Goal: Task Accomplishment & Management: Use online tool/utility

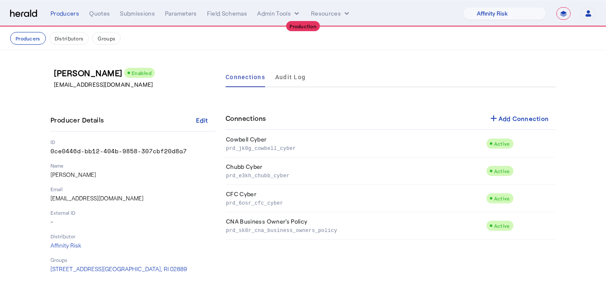
select select "pfm_1vyo_affinityrisk"
select select "**********"
click at [520, 111] on span at bounding box center [519, 118] width 74 height 20
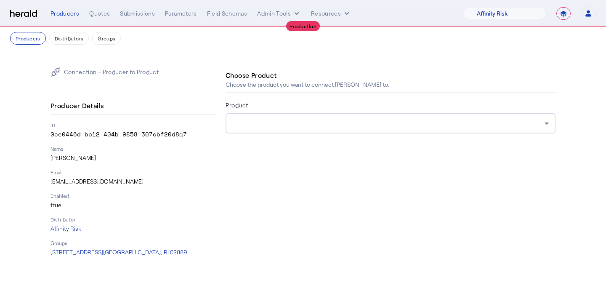
click at [328, 126] on div at bounding box center [388, 123] width 312 height 10
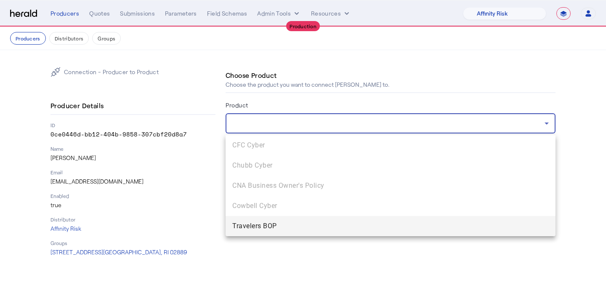
click at [321, 128] on div at bounding box center [303, 144] width 606 height 288
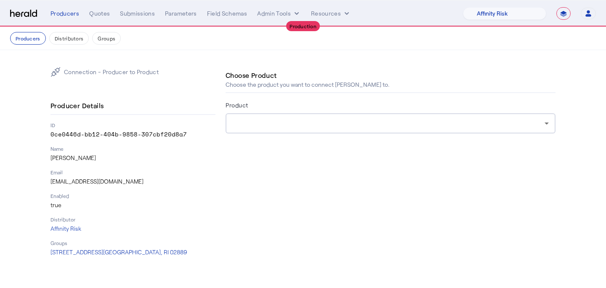
click at [281, 18] on div "**********" at bounding box center [322, 13] width 545 height 13
click at [274, 15] on button "Admin Tools" at bounding box center [279, 13] width 44 height 8
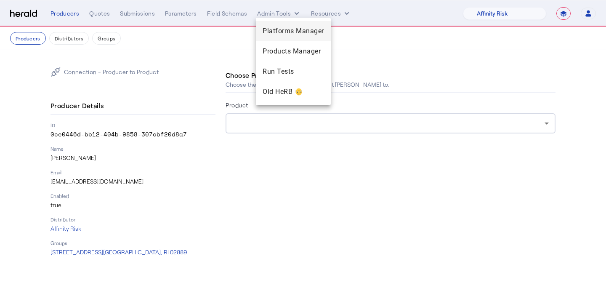
click at [272, 34] on span "Platforms Manager" at bounding box center [292, 31] width 61 height 10
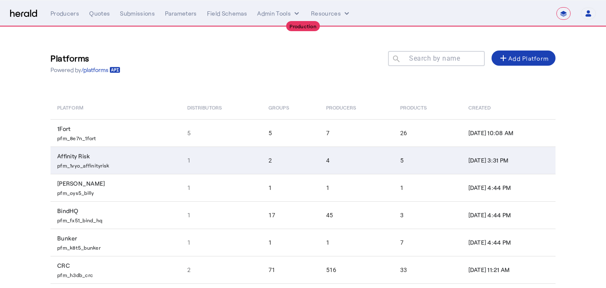
click at [334, 163] on td "4" at bounding box center [356, 159] width 74 height 27
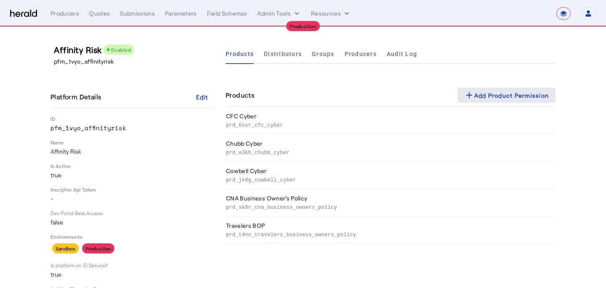
click at [475, 92] on div "add Add Product Permission" at bounding box center [506, 95] width 85 height 10
select select "pfm_1vyo_affinityrisk"
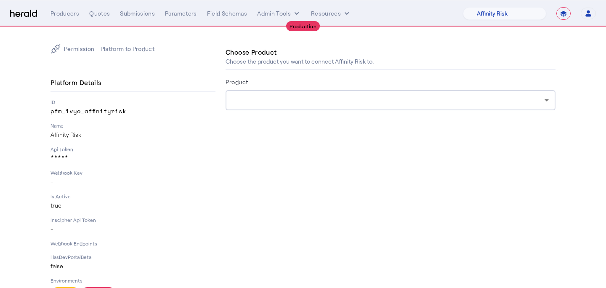
click at [364, 103] on div at bounding box center [388, 100] width 312 height 10
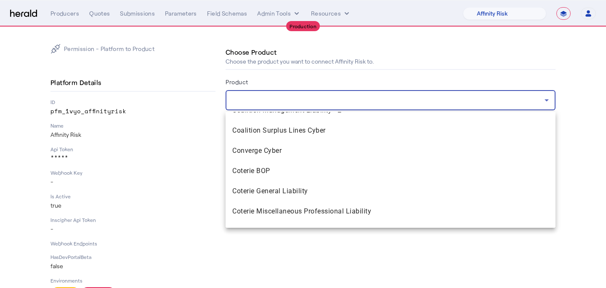
scroll to position [562, 0]
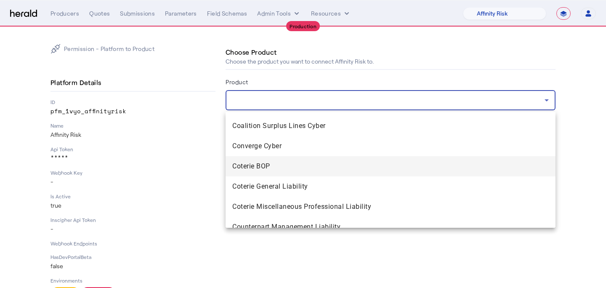
click at [339, 162] on span "Coterie BOP" at bounding box center [390, 166] width 316 height 10
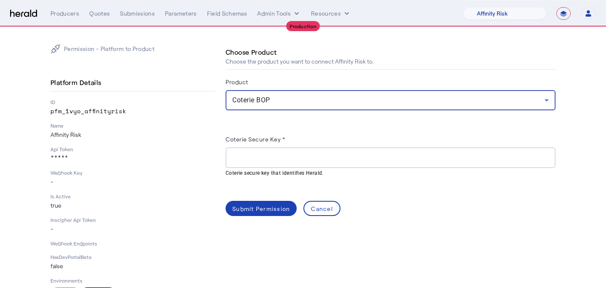
click at [280, 160] on input "Coterie Secure Key *" at bounding box center [390, 158] width 316 height 10
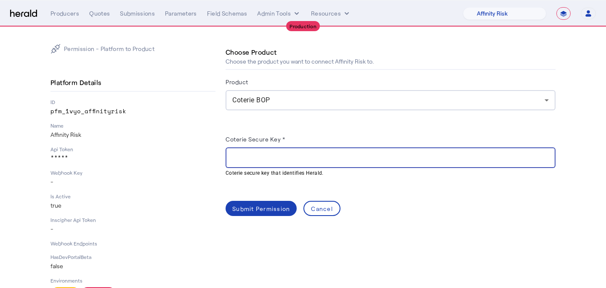
paste input "**********"
type input "**********"
click at [247, 217] on span at bounding box center [260, 208] width 71 height 20
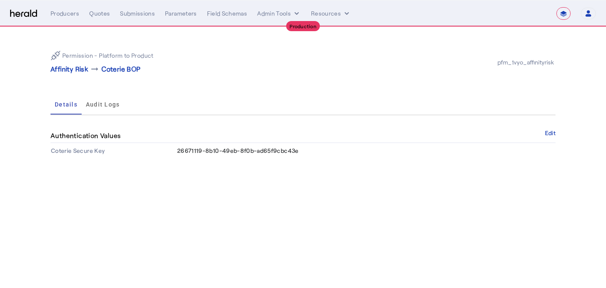
click at [85, 73] on p "Affinity Risk" at bounding box center [68, 69] width 37 height 10
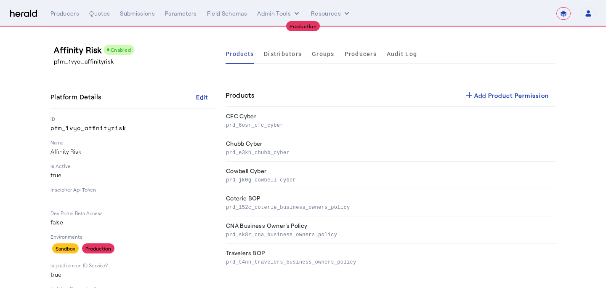
click at [515, 84] on div "Products Distributors Groups Producers Audit Log Products add Add Product Permi…" at bounding box center [390, 209] width 330 height 331
click at [510, 89] on span at bounding box center [506, 95] width 98 height 20
select select "pfm_1vyo_affinityrisk"
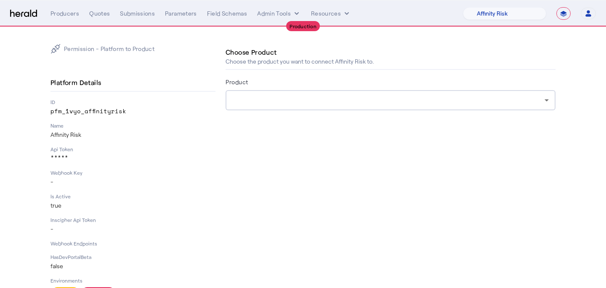
click at [402, 103] on div at bounding box center [388, 100] width 312 height 10
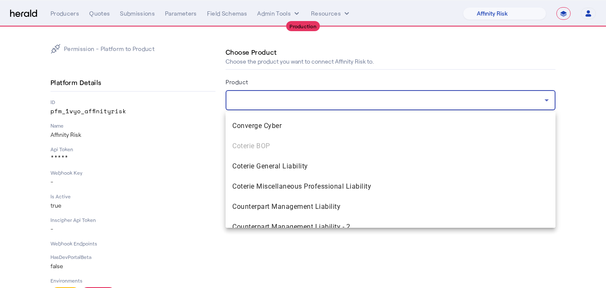
scroll to position [587, 0]
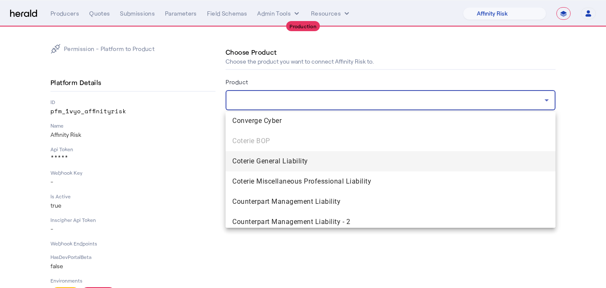
click at [376, 165] on span "Coterie General Liability" at bounding box center [390, 161] width 316 height 10
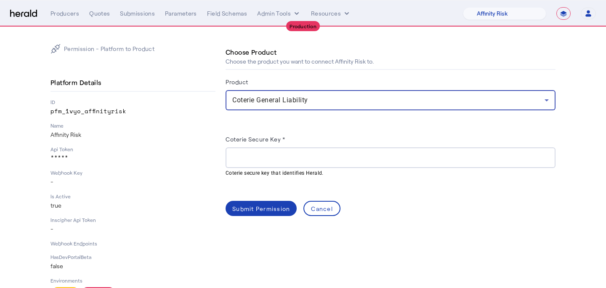
click at [351, 159] on input "Coterie Secure Key *" at bounding box center [390, 158] width 316 height 10
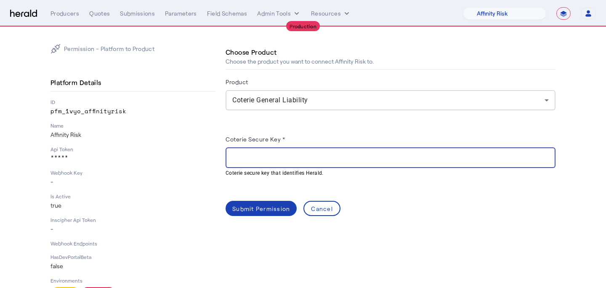
paste input "**********"
type input "**********"
click at [266, 212] on span at bounding box center [260, 208] width 71 height 20
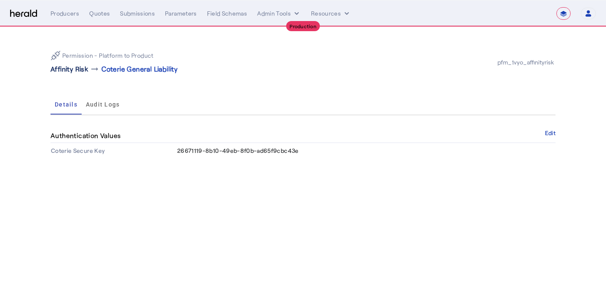
click at [88, 69] on p "Affinity Risk" at bounding box center [68, 69] width 37 height 10
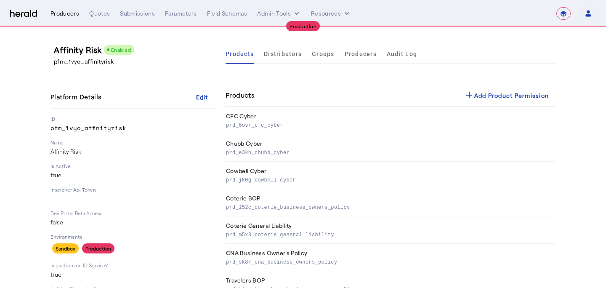
click at [67, 12] on div "Producers" at bounding box center [64, 13] width 29 height 8
select select "pfm_1vyo_affinityrisk"
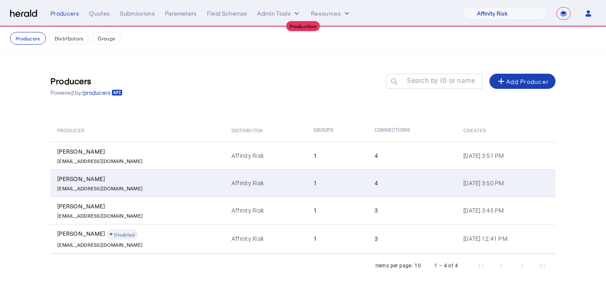
click at [130, 187] on div "sholland@affinityrisk.com" at bounding box center [139, 187] width 164 height 8
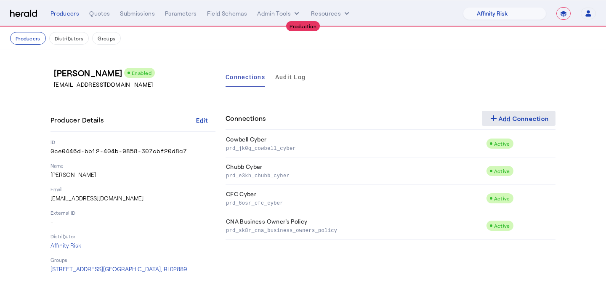
click at [491, 119] on mat-icon "add" at bounding box center [493, 118] width 10 height 10
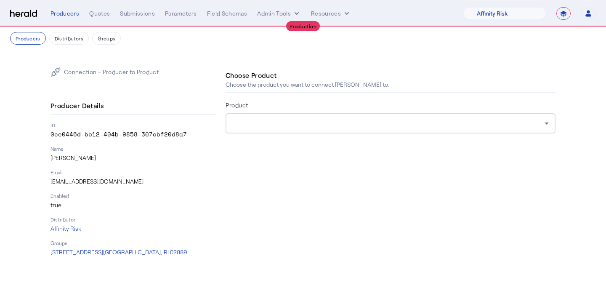
click at [414, 142] on form "Product" at bounding box center [390, 128] width 330 height 57
click at [403, 125] on div at bounding box center [388, 123] width 312 height 10
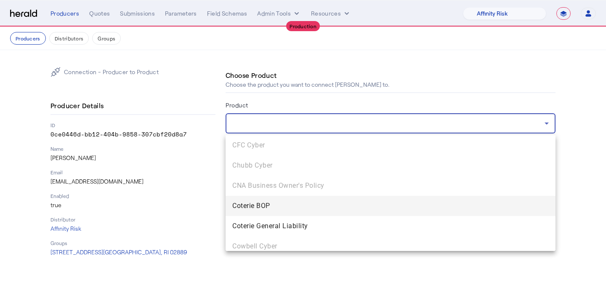
click at [369, 205] on span "Coterie BOP" at bounding box center [390, 206] width 316 height 10
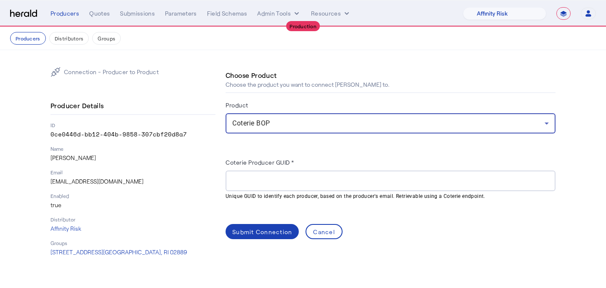
click at [357, 184] on input "Coterie Producer GUID *" at bounding box center [390, 181] width 316 height 10
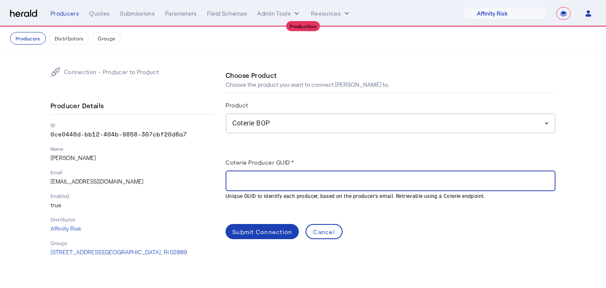
paste input "**********"
type input "**********"
click at [266, 238] on span at bounding box center [261, 231] width 73 height 20
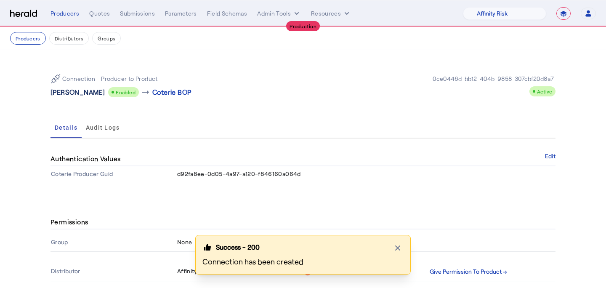
click at [68, 92] on p "Steve Holland" at bounding box center [77, 92] width 54 height 10
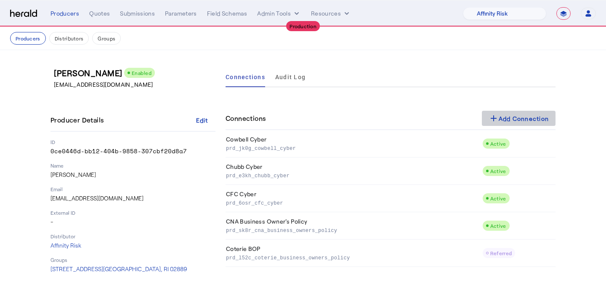
click at [541, 117] on div "add Add Connection" at bounding box center [518, 118] width 61 height 10
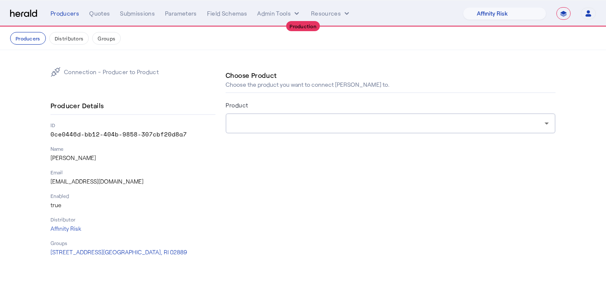
click at [345, 121] on div at bounding box center [388, 123] width 312 height 10
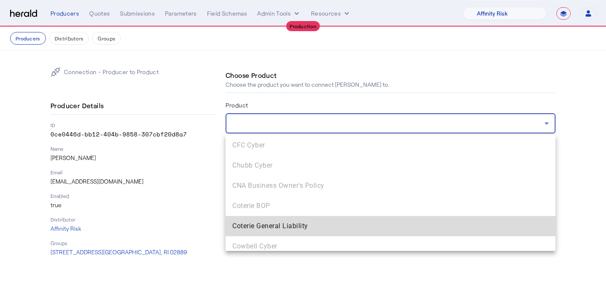
click at [308, 223] on span "Coterie General Liability" at bounding box center [390, 226] width 316 height 10
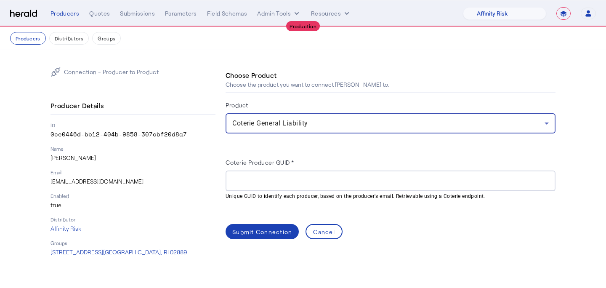
click at [310, 182] on input "Coterie Producer GUID *" at bounding box center [390, 181] width 316 height 10
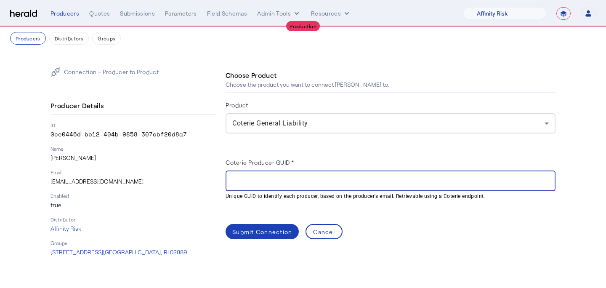
paste input "**********"
type input "**********"
click at [295, 219] on div "**********" at bounding box center [390, 190] width 330 height 95
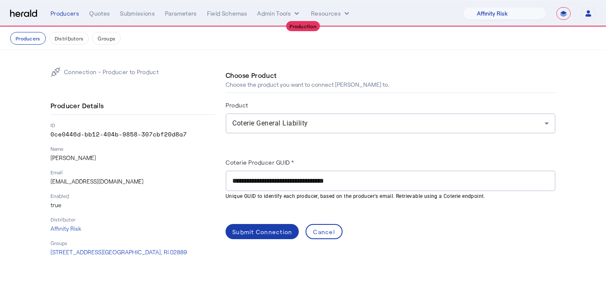
click at [287, 228] on div "Submit Connection" at bounding box center [262, 231] width 60 height 9
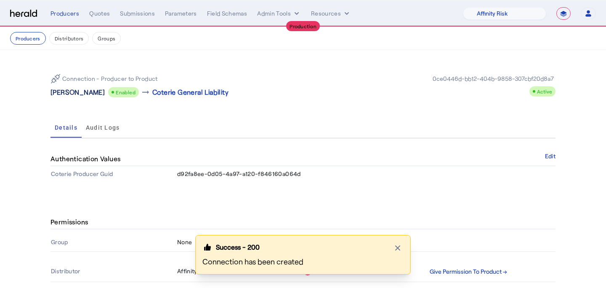
click at [67, 94] on p "Steve Holland" at bounding box center [77, 92] width 54 height 10
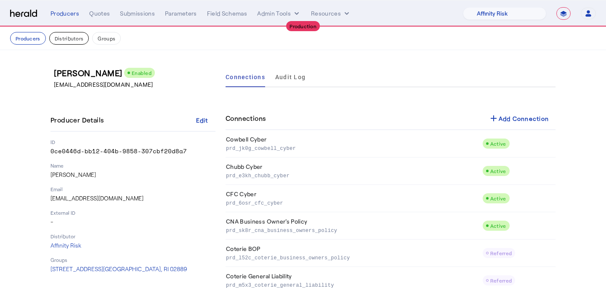
click at [82, 41] on button "Distributors" at bounding box center [69, 38] width 40 height 13
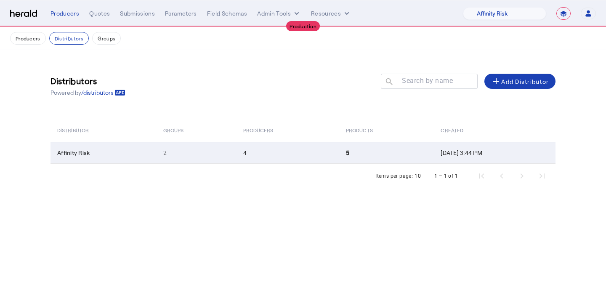
click at [199, 148] on td "2" at bounding box center [196, 153] width 80 height 22
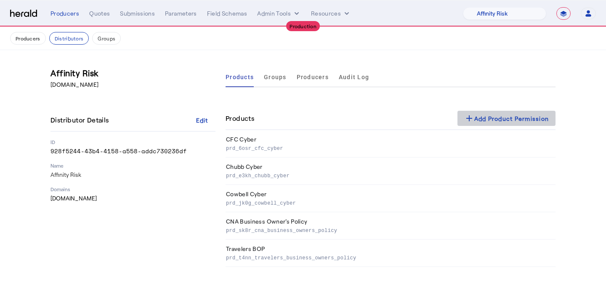
click at [492, 118] on div "add Add Product Permission" at bounding box center [506, 118] width 85 height 10
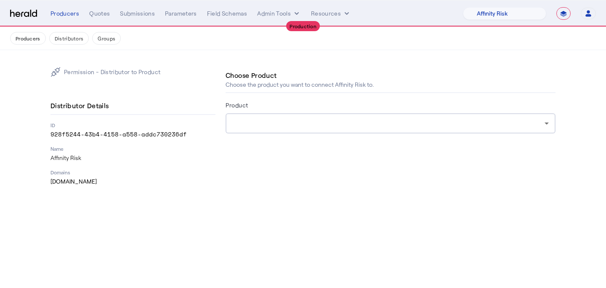
click at [340, 130] on div at bounding box center [390, 123] width 316 height 20
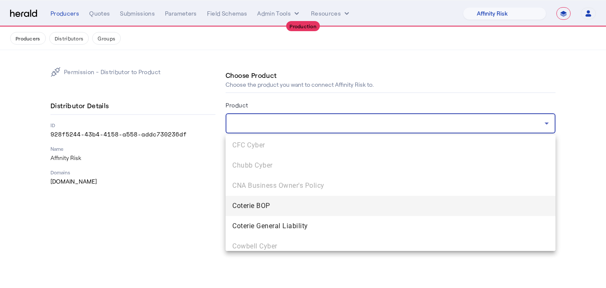
click at [325, 204] on span "Coterie BOP" at bounding box center [390, 206] width 316 height 10
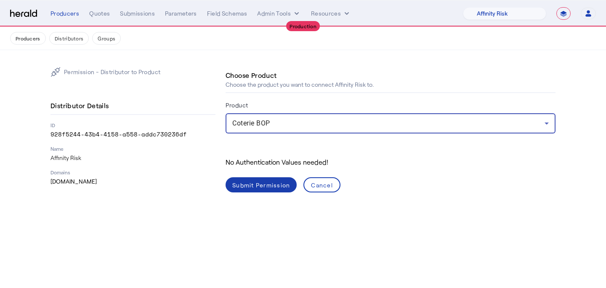
click at [270, 181] on div "Submit Permission" at bounding box center [261, 184] width 58 height 9
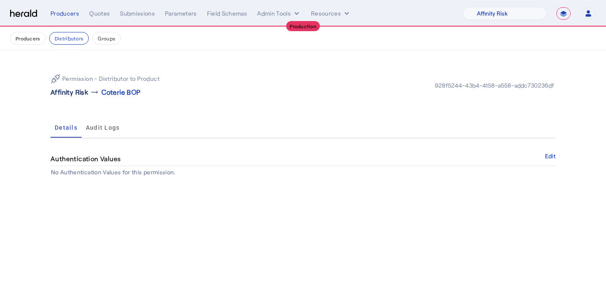
click at [75, 96] on p "Affinity Risk" at bounding box center [68, 92] width 37 height 10
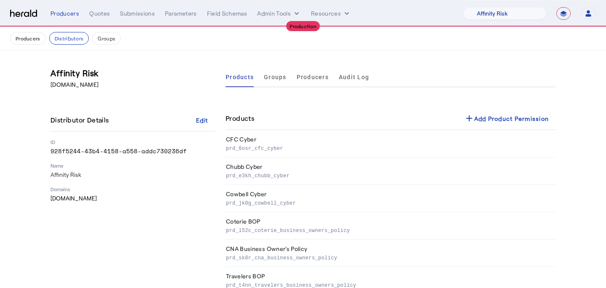
click at [511, 97] on div "Products Groups Producers Audit Log Products add Add Product Permission CFC Cyb…" at bounding box center [390, 180] width 330 height 227
click at [508, 116] on div "add Add Product Permission" at bounding box center [506, 118] width 85 height 10
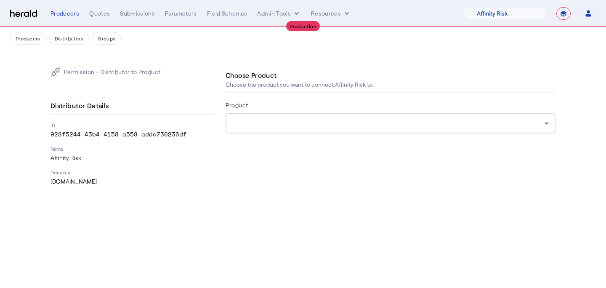
click at [398, 141] on form "Product" at bounding box center [390, 128] width 330 height 57
click at [394, 125] on div at bounding box center [388, 123] width 312 height 10
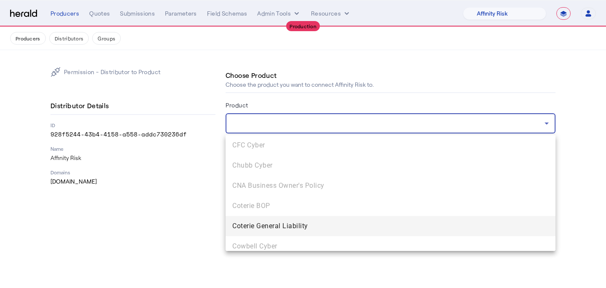
click at [342, 227] on span "Coterie General Liability" at bounding box center [390, 226] width 316 height 10
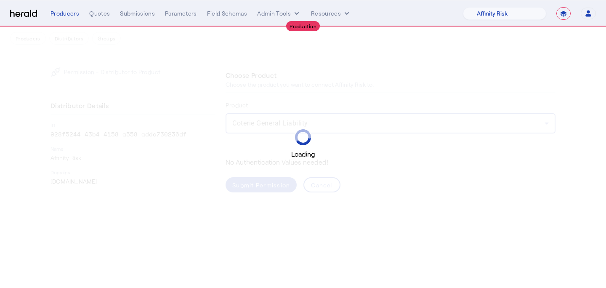
click at [271, 180] on div "Loading" at bounding box center [303, 144] width 606 height 288
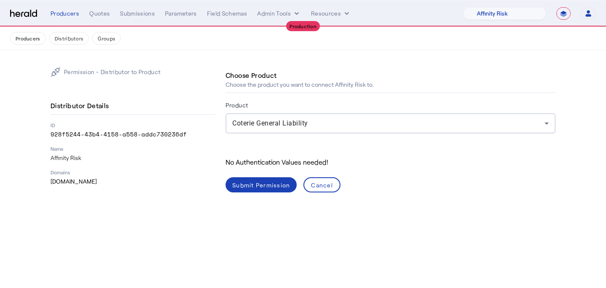
click at [271, 180] on div "Submit Permission" at bounding box center [261, 184] width 58 height 9
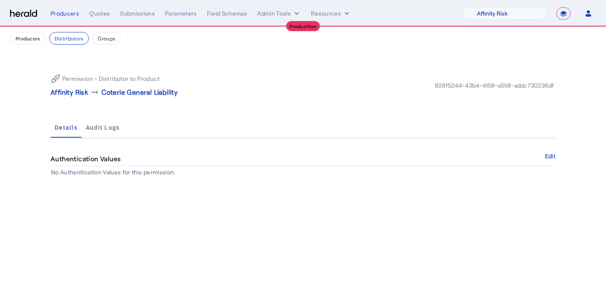
click at [101, 39] on button "Groups" at bounding box center [106, 38] width 29 height 13
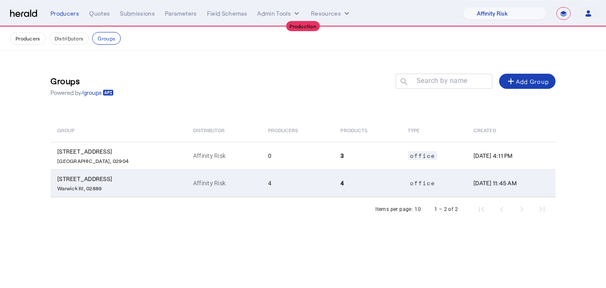
click at [408, 179] on span "office" at bounding box center [422, 182] width 29 height 9
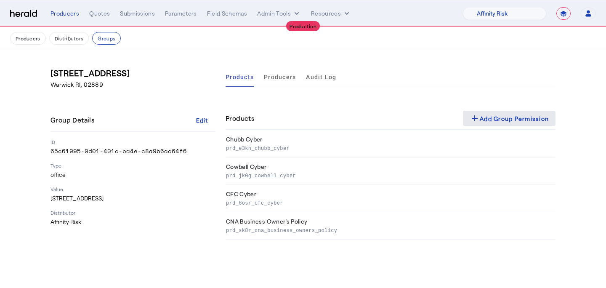
click at [504, 119] on div "add Add Group Permission" at bounding box center [508, 118] width 79 height 10
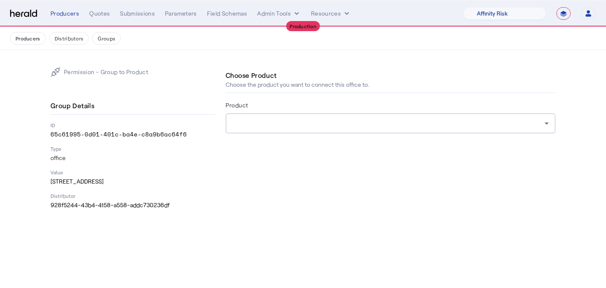
click at [369, 123] on div at bounding box center [388, 123] width 312 height 10
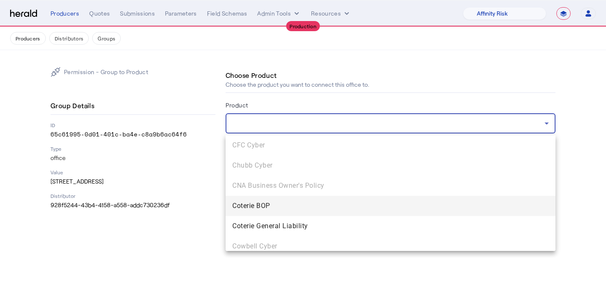
click at [318, 210] on span "Coterie BOP" at bounding box center [390, 206] width 316 height 10
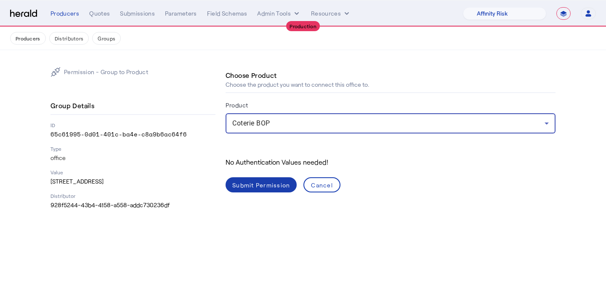
click at [273, 181] on div "Submit Permission" at bounding box center [261, 184] width 58 height 9
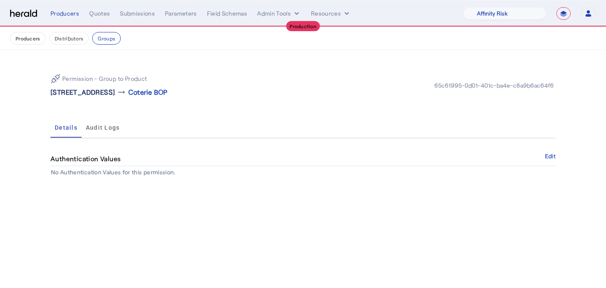
click at [115, 93] on p "1634 Warwick Ave , Warwick, RI 02889" at bounding box center [82, 92] width 64 height 10
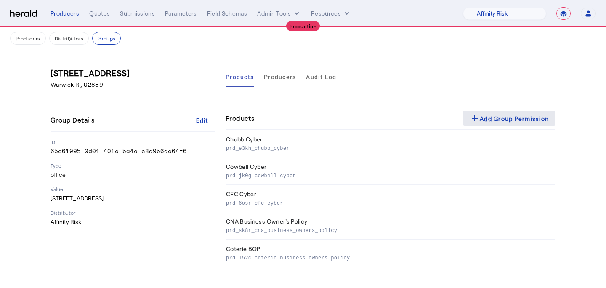
click at [521, 118] on div "add Add Group Permission" at bounding box center [508, 118] width 79 height 10
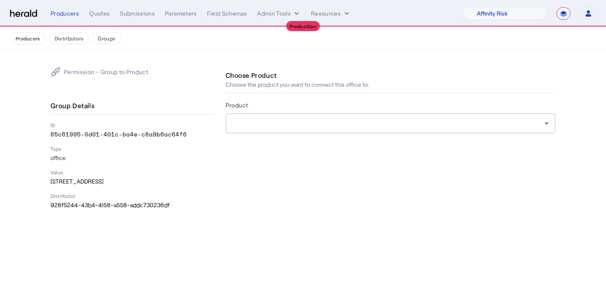
click at [385, 107] on div "Product" at bounding box center [390, 106] width 330 height 13
click at [385, 117] on div at bounding box center [390, 123] width 316 height 20
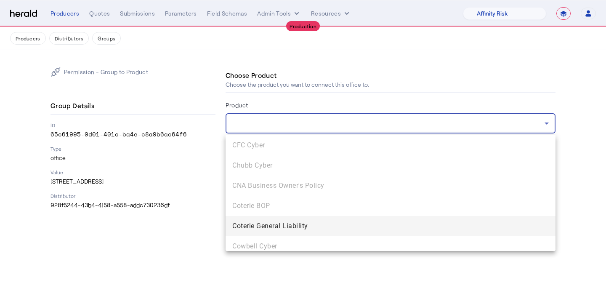
click at [363, 227] on span "Coterie General Liability" at bounding box center [390, 226] width 316 height 10
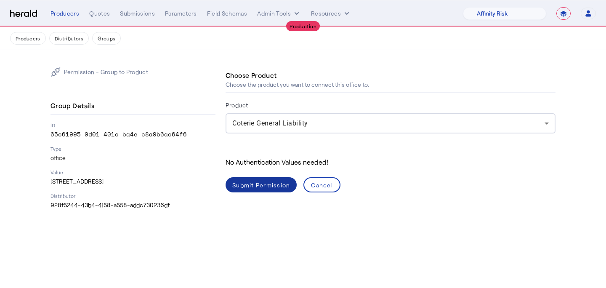
click at [272, 186] on div "Submit Permission" at bounding box center [261, 184] width 58 height 9
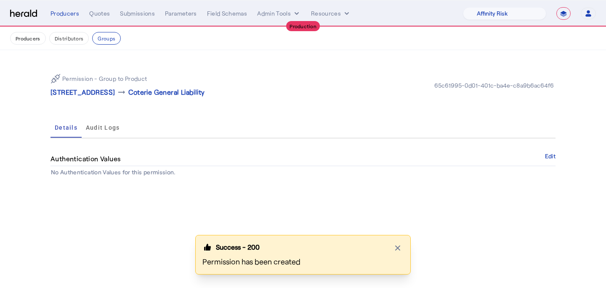
click at [25, 40] on button "Producers" at bounding box center [28, 38] width 36 height 13
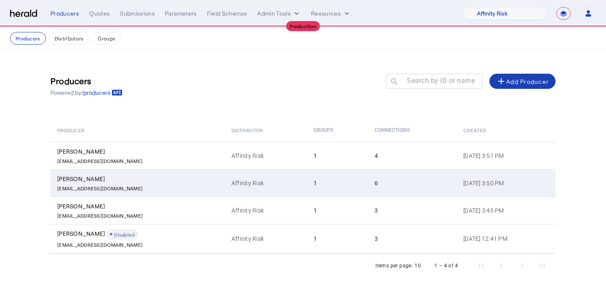
click at [167, 183] on div "sholland@affinityrisk.com" at bounding box center [139, 187] width 164 height 8
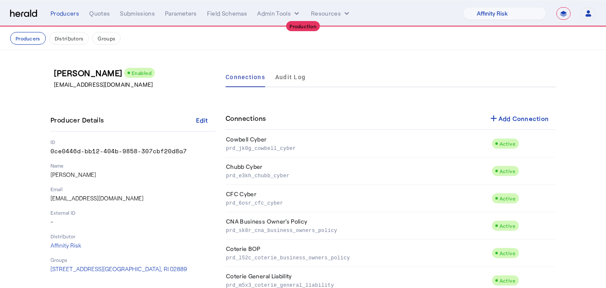
scroll to position [23, 0]
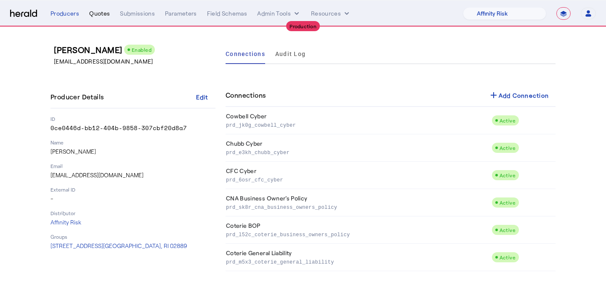
click at [102, 16] on div "Quotes" at bounding box center [99, 13] width 21 height 8
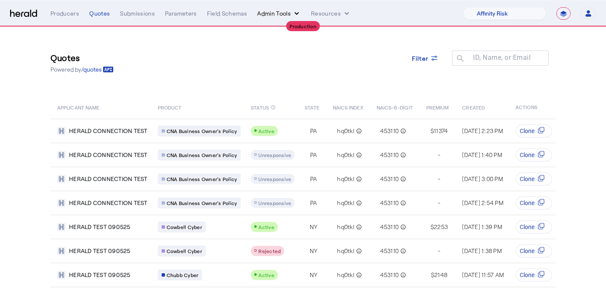
click at [267, 17] on button "Admin Tools" at bounding box center [279, 13] width 44 height 8
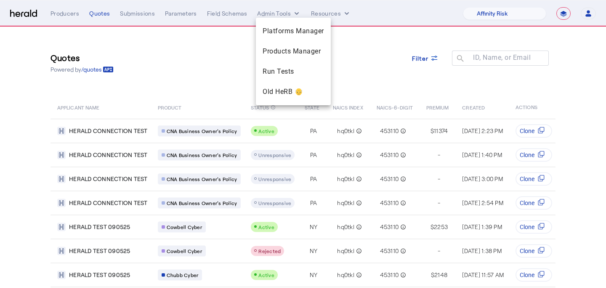
click at [330, 13] on div at bounding box center [303, 144] width 606 height 288
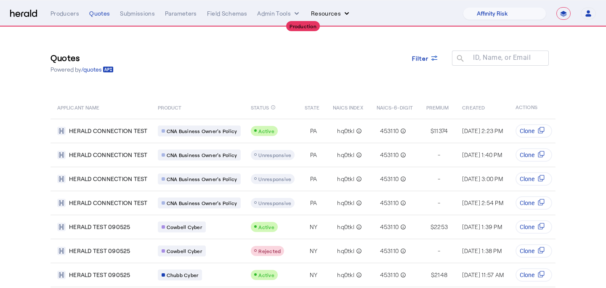
click at [335, 14] on button "Resources" at bounding box center [331, 13] width 40 height 8
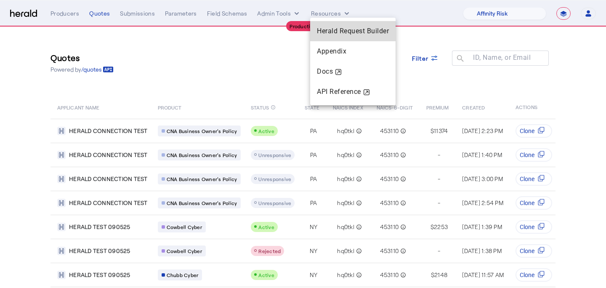
click at [335, 27] on span "Herald Request Builder" at bounding box center [353, 31] width 72 height 8
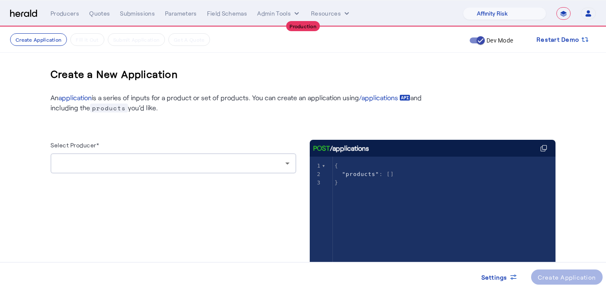
click at [145, 170] on div at bounding box center [173, 163] width 232 height 20
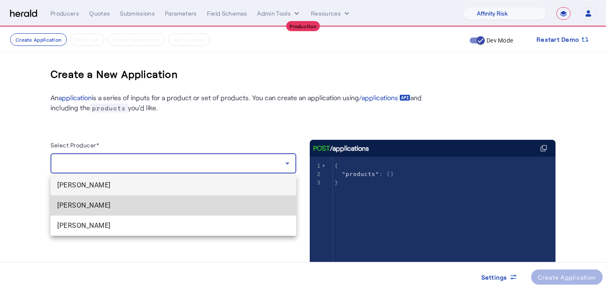
click at [134, 201] on span "Steve Holland" at bounding box center [173, 205] width 232 height 10
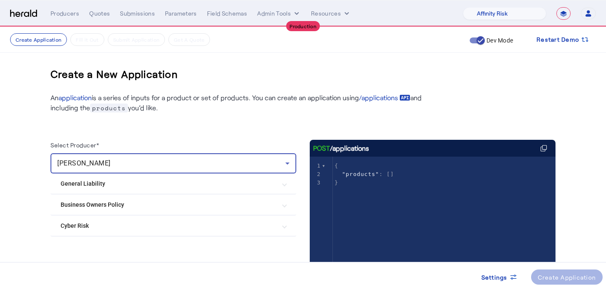
click at [135, 189] on mat-expansion-panel-header "General Liability" at bounding box center [173, 183] width 246 height 20
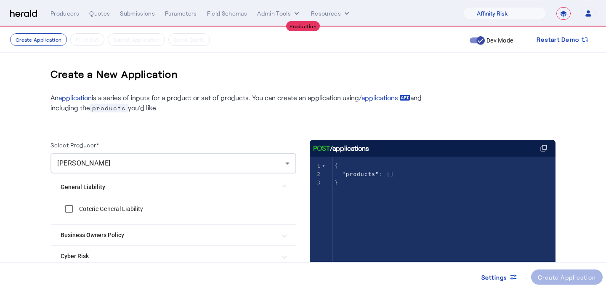
click at [130, 211] on label "Coterie General Liability" at bounding box center [110, 208] width 66 height 8
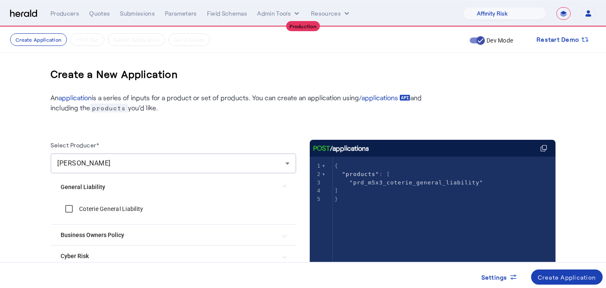
click at [133, 187] on Liability "General Liability" at bounding box center [168, 187] width 215 height 9
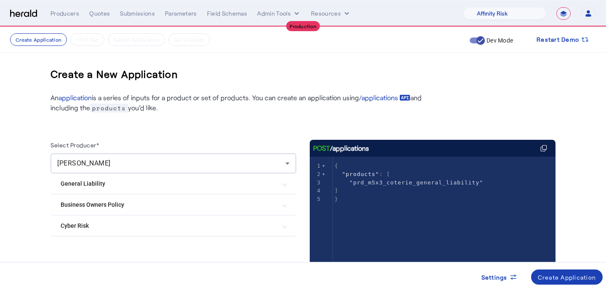
click at [130, 201] on Policy "Business Owners Policy" at bounding box center [168, 204] width 215 height 9
click at [102, 247] on label "Coterie BOP" at bounding box center [94, 246] width 34 height 8
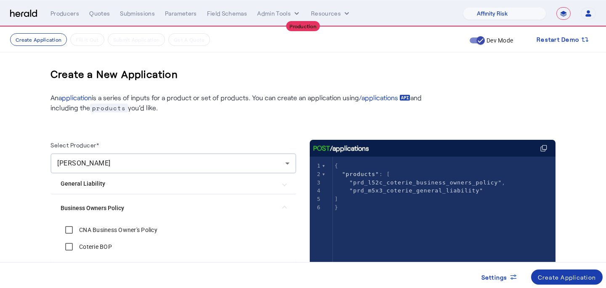
click at [563, 273] on div "Create Application" at bounding box center [567, 277] width 58 height 9
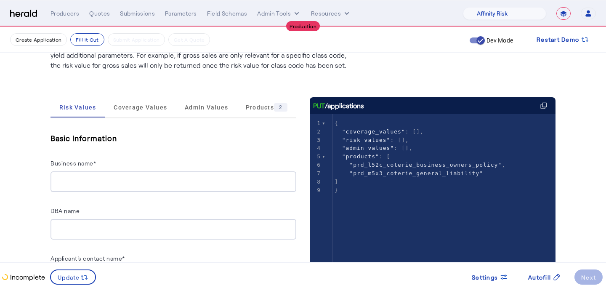
scroll to position [114, 0]
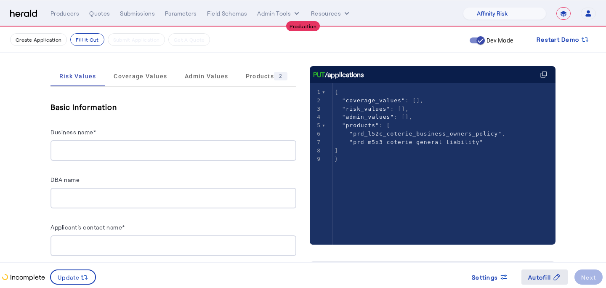
click at [535, 270] on span at bounding box center [544, 277] width 46 height 20
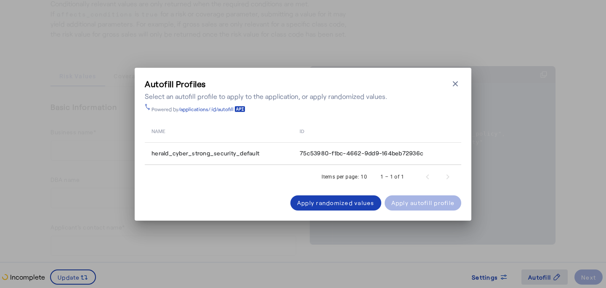
scroll to position [0, 0]
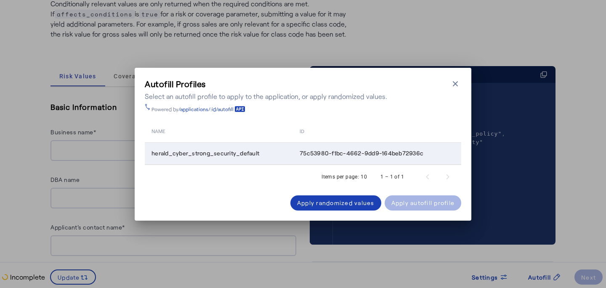
click at [297, 156] on td "75c53980-f1bc-4662-9dd9-164beb72936c" at bounding box center [377, 154] width 168 height 22
click at [401, 196] on span at bounding box center [422, 203] width 77 height 20
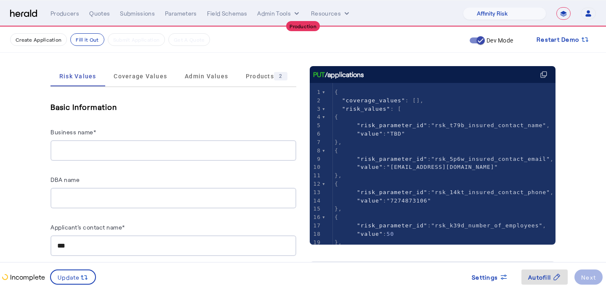
click at [193, 151] on input "Business name*" at bounding box center [173, 151] width 232 height 10
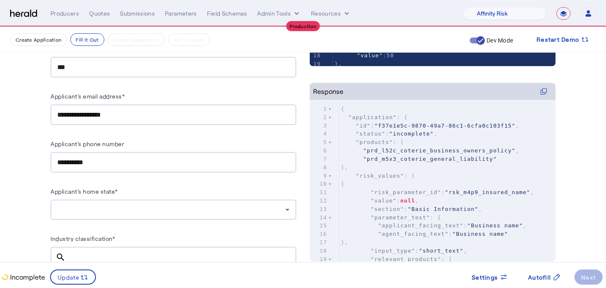
scroll to position [295, 0]
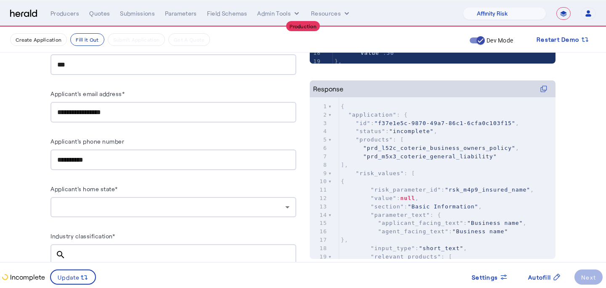
type input "**********"
click at [101, 207] on div at bounding box center [171, 207] width 228 height 10
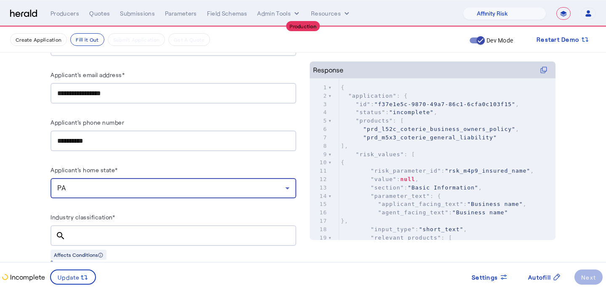
scroll to position [314, 0]
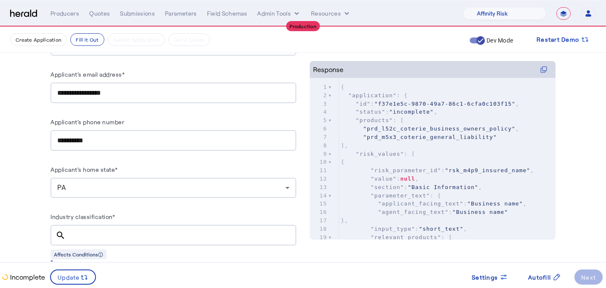
click at [95, 233] on input "Industry classification*" at bounding box center [180, 235] width 217 height 10
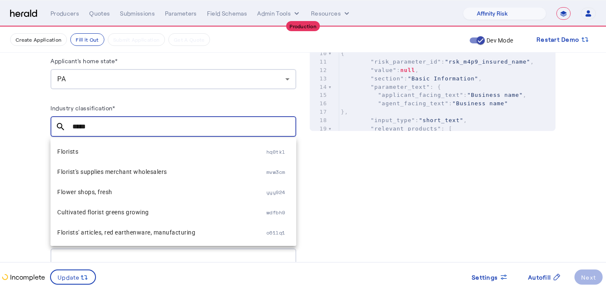
scroll to position [425, 0]
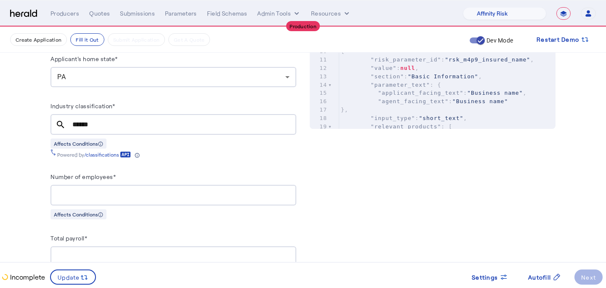
click at [103, 151] on link "/classifications" at bounding box center [107, 154] width 47 height 7
click at [167, 116] on div "******" at bounding box center [180, 124] width 217 height 21
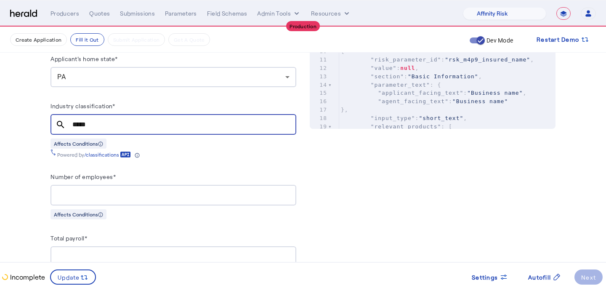
click at [146, 145] on div "Affects Conditions" at bounding box center [173, 143] width 246 height 11
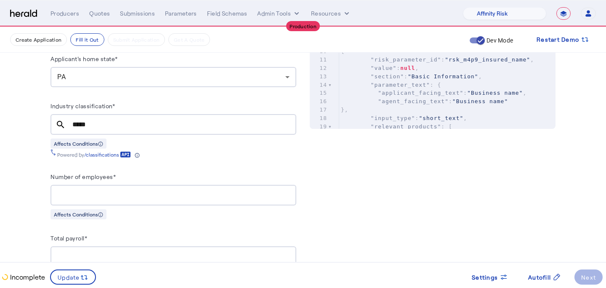
click at [150, 130] on div "*****" at bounding box center [180, 124] width 217 height 21
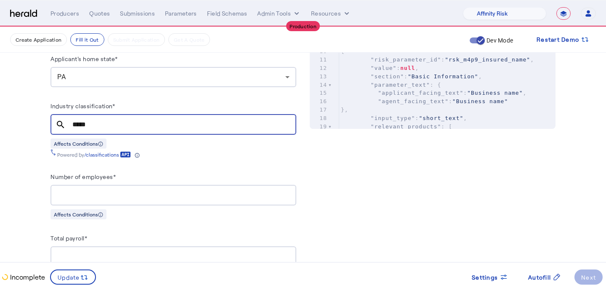
click at [159, 124] on input "*****" at bounding box center [180, 124] width 217 height 10
type input "******"
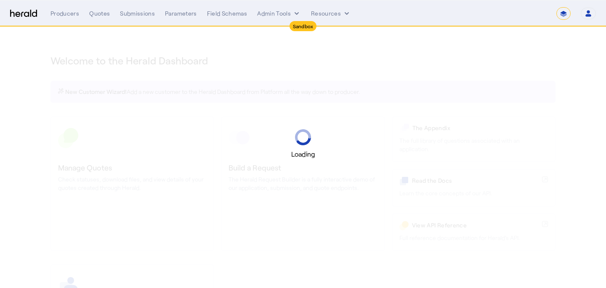
select select "*******"
select select "pfm_2v8p_herald_api"
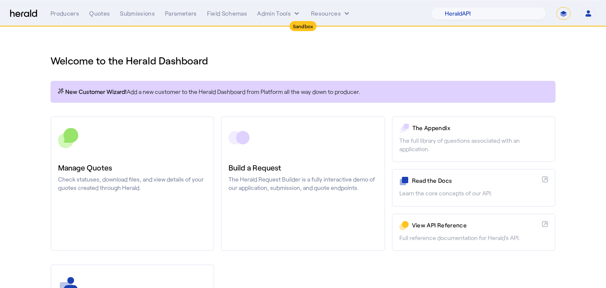
click at [565, 10] on select "**********" at bounding box center [563, 13] width 14 height 13
select select "**********"
click at [556, 7] on select "**********" at bounding box center [563, 13] width 14 height 13
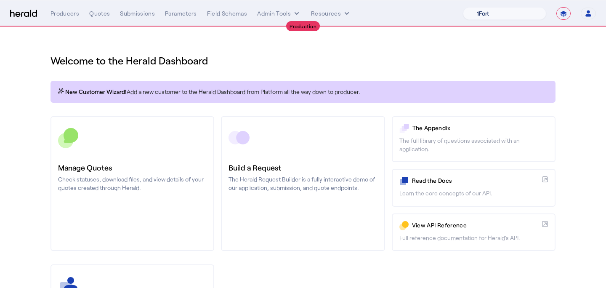
click at [521, 11] on select "1Fort Affinity Risk [PERSON_NAME] [PERSON_NAME] CRC Campus Coverage Citadel Fif…" at bounding box center [504, 13] width 83 height 13
select select "pfm_a9p2_hib_marketplace"
click at [463, 7] on select "1Fort Affinity Risk [PERSON_NAME] [PERSON_NAME] CRC Campus Coverage Citadel Fif…" at bounding box center [504, 13] width 83 height 13
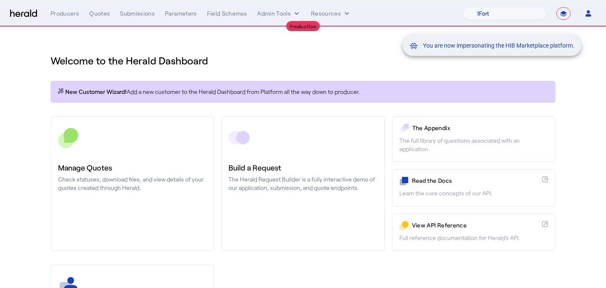
click at [127, 162] on div "You are now impersonating the HIB Marketplace platform." at bounding box center [303, 144] width 606 height 288
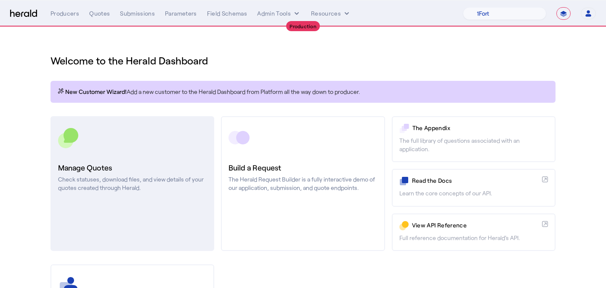
click at [139, 167] on h3 "Manage Quotes" at bounding box center [132, 168] width 148 height 12
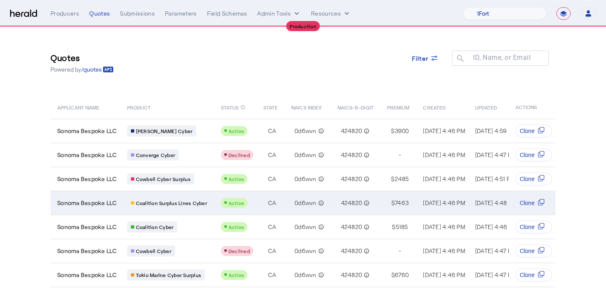
scroll to position [11, 0]
